Goal: Task Accomplishment & Management: Manage account settings

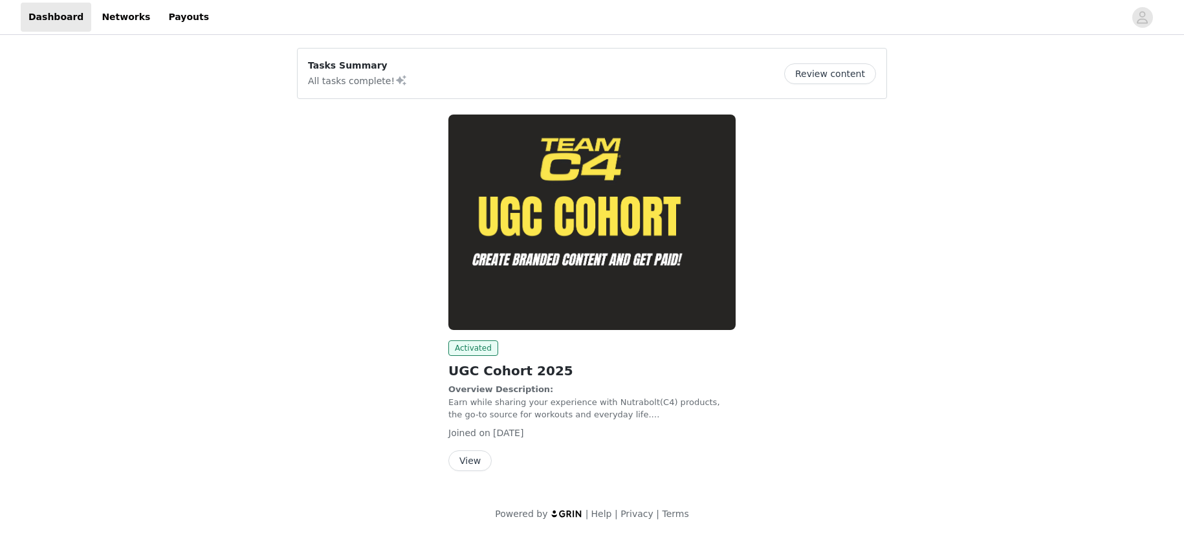
click at [469, 457] on button "View" at bounding box center [470, 460] width 43 height 21
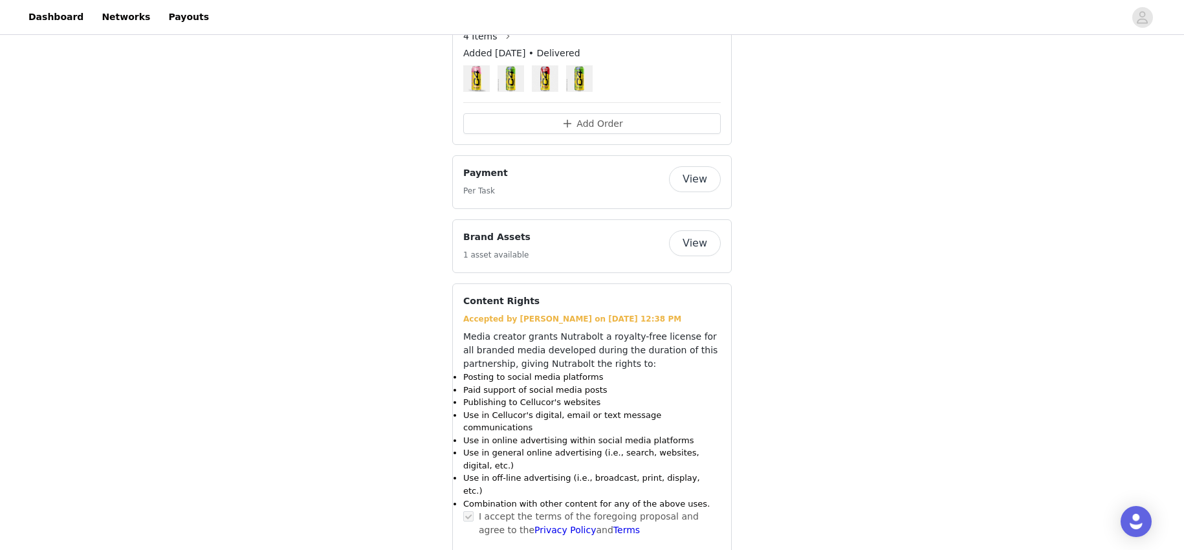
scroll to position [801, 0]
click at [713, 184] on button "View" at bounding box center [695, 181] width 52 height 26
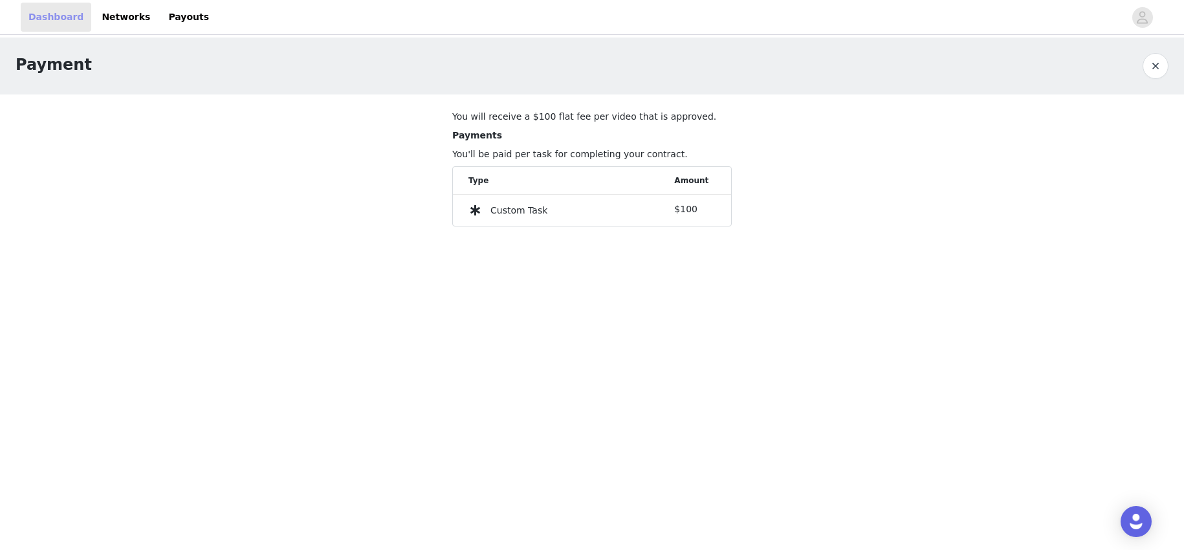
click at [33, 17] on link "Dashboard" at bounding box center [56, 17] width 71 height 29
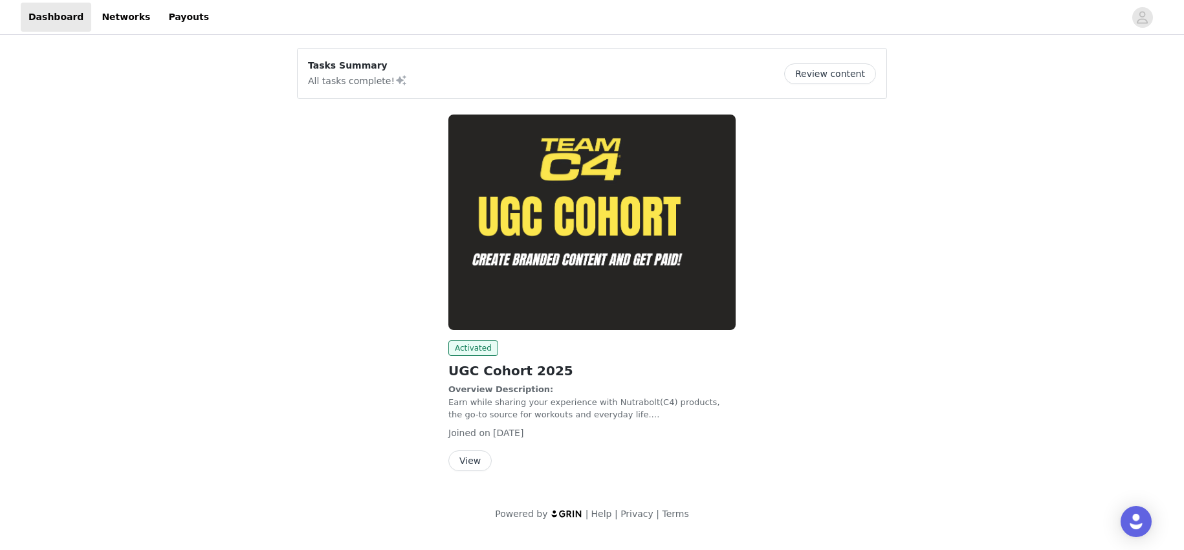
click at [538, 312] on img at bounding box center [592, 223] width 287 height 216
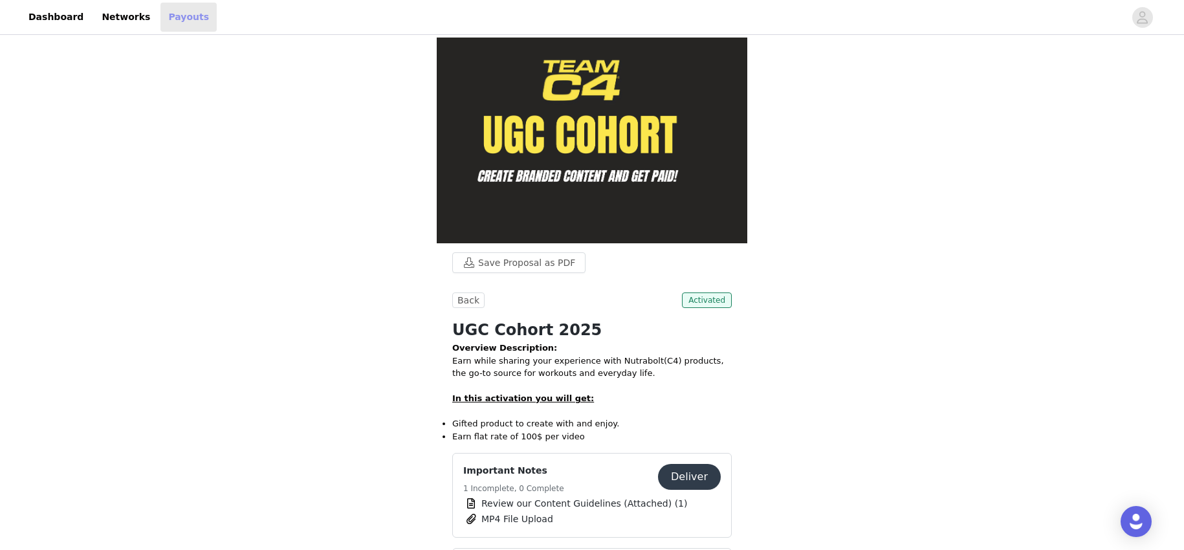
click at [173, 22] on link "Payouts" at bounding box center [189, 17] width 56 height 29
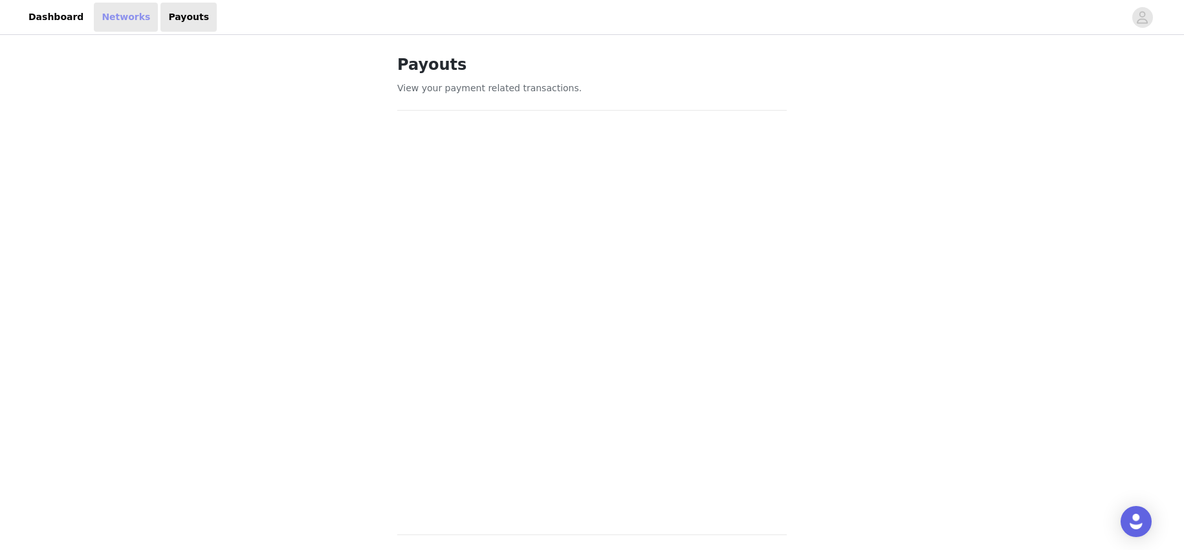
click at [119, 22] on link "Networks" at bounding box center [126, 17] width 64 height 29
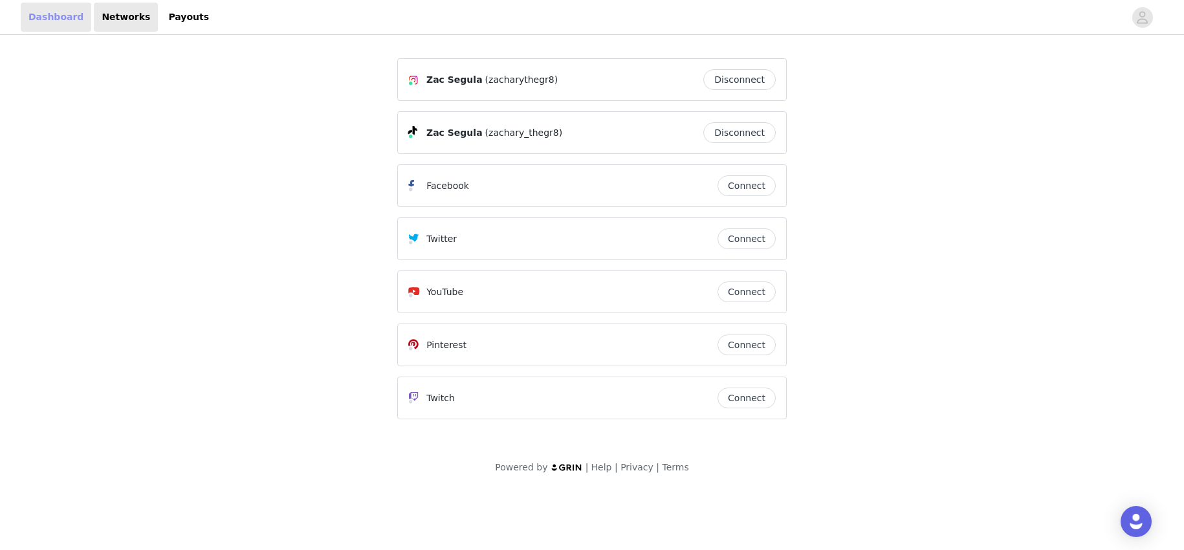
click at [65, 17] on link "Dashboard" at bounding box center [56, 17] width 71 height 29
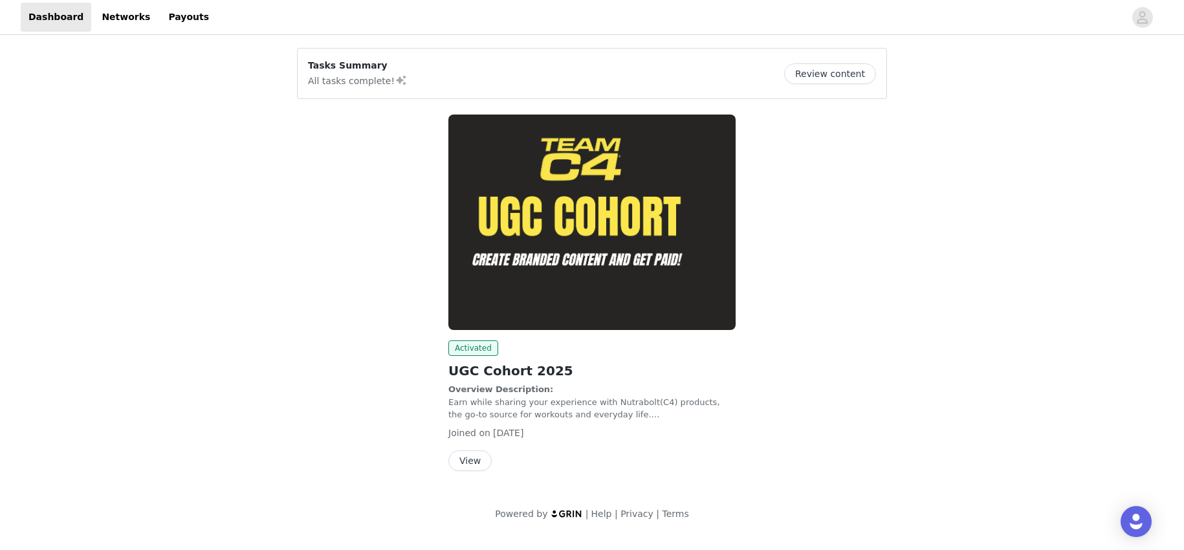
click at [654, 255] on img at bounding box center [592, 223] width 287 height 216
